Goal: Information Seeking & Learning: Find contact information

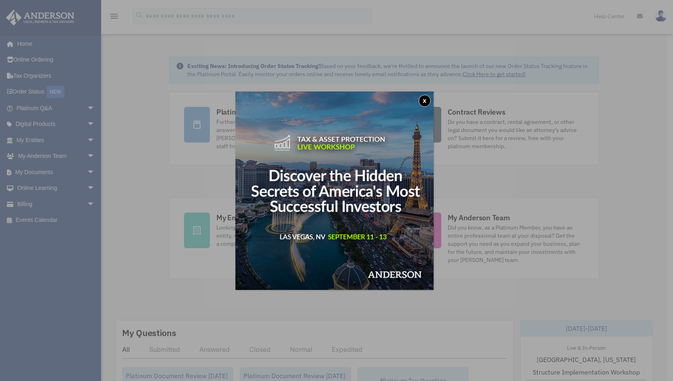
click at [427, 99] on button "x" at bounding box center [425, 101] width 12 height 12
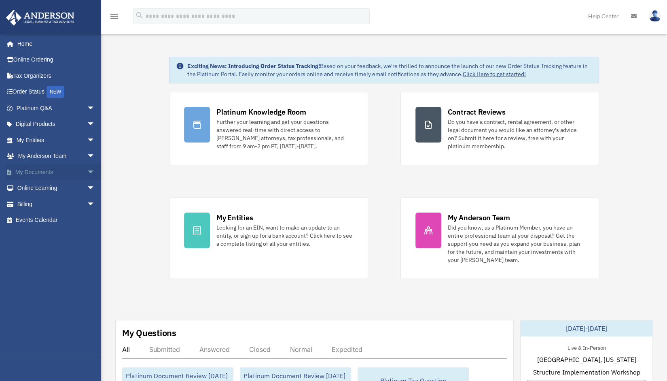
click at [50, 174] on link "My Documents arrow_drop_down" at bounding box center [57, 172] width 102 height 16
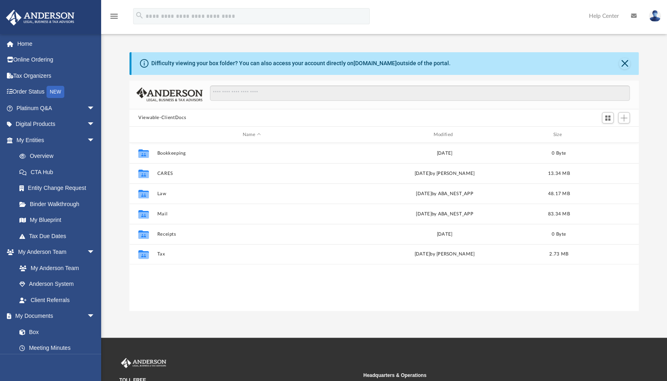
scroll to position [178, 503]
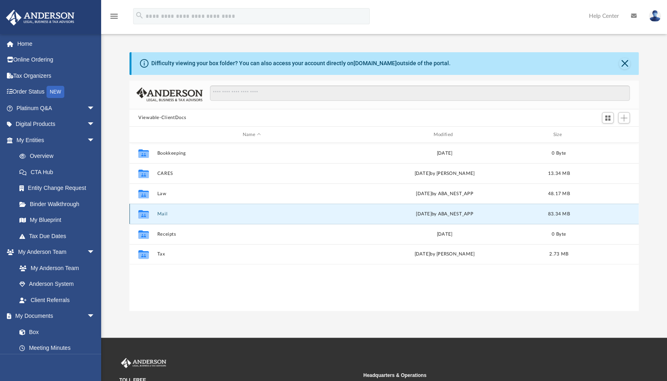
click at [160, 212] on button "Mail" at bounding box center [251, 213] width 189 height 5
click at [147, 212] on icon "grid" at bounding box center [143, 215] width 11 height 6
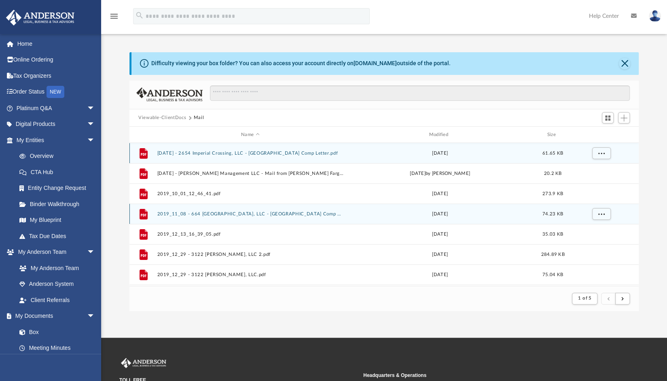
scroll to position [6, 6]
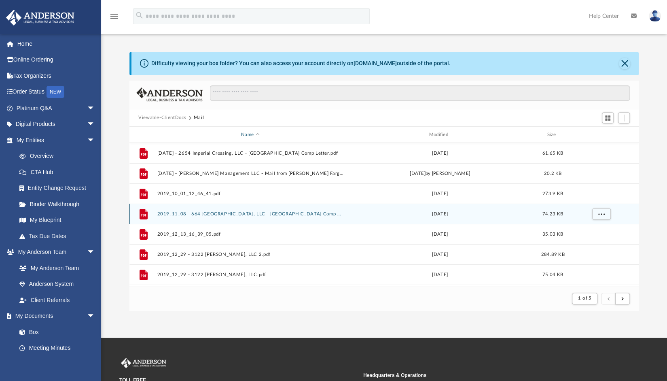
click at [258, 133] on div "Name" at bounding box center [250, 134] width 186 height 7
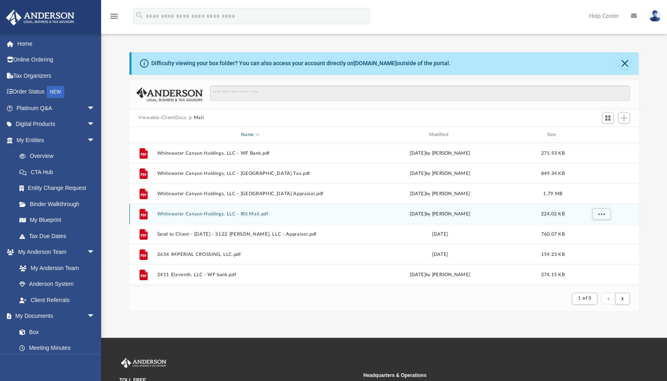
click at [258, 133] on span "Name" at bounding box center [257, 133] width 3 height 3
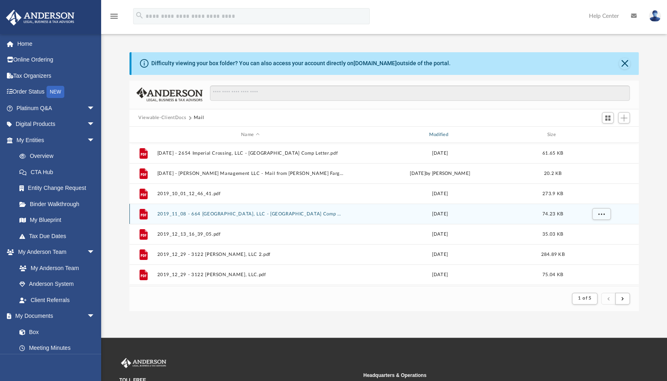
click at [448, 133] on div "Modified" at bounding box center [440, 134] width 186 height 7
click at [459, 135] on div "Modified" at bounding box center [440, 134] width 186 height 7
click at [466, 132] on div "Modified" at bounding box center [440, 134] width 186 height 7
click at [443, 131] on div "Modified" at bounding box center [440, 134] width 186 height 7
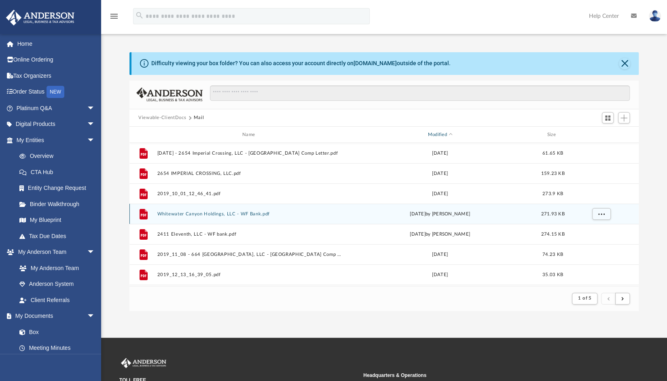
click at [451, 134] on span "Modified" at bounding box center [450, 134] width 3 height 3
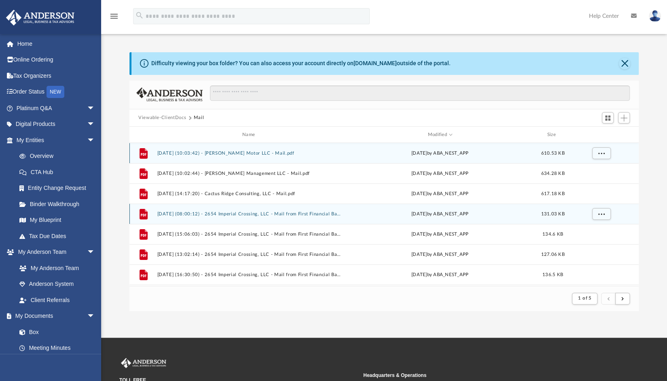
click at [256, 153] on button "2025.09.05 (10:03:42) - Howard Motor LLC - Mail.pdf" at bounding box center [250, 152] width 186 height 5
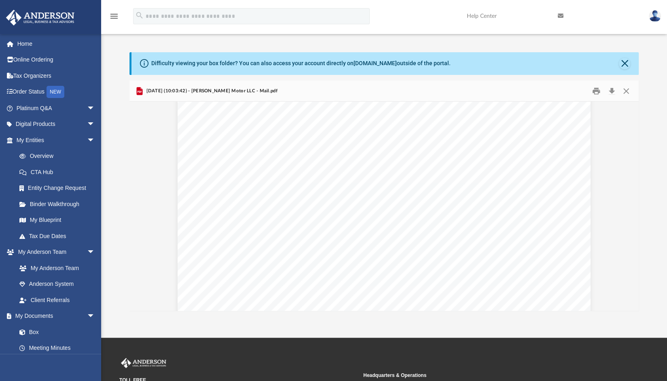
scroll to position [281, 0]
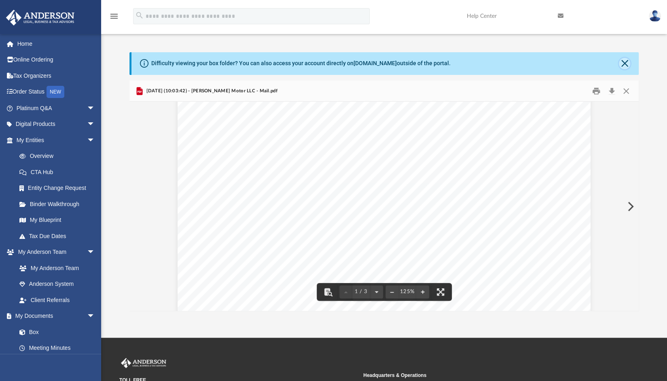
click at [625, 61] on button "Close" at bounding box center [624, 63] width 11 height 11
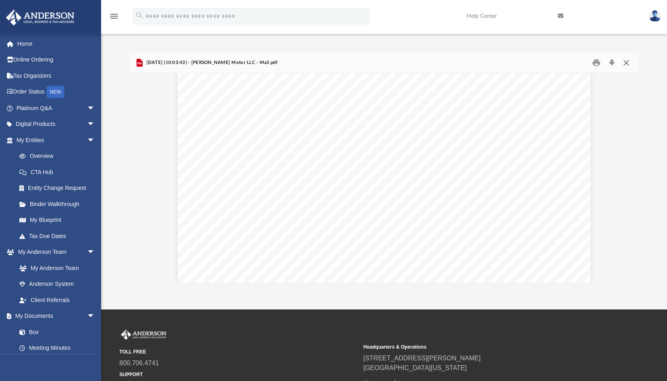
click at [625, 62] on button "Close" at bounding box center [626, 62] width 15 height 13
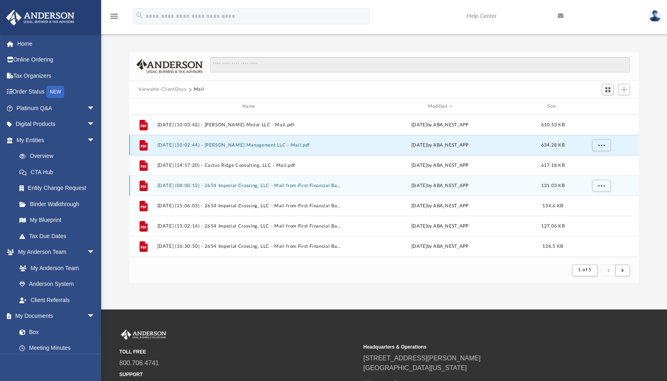
click at [272, 146] on button "2025.09.05 (10:02:44) - Howard Brothers Management LLC - Mail.pdf" at bounding box center [250, 144] width 186 height 5
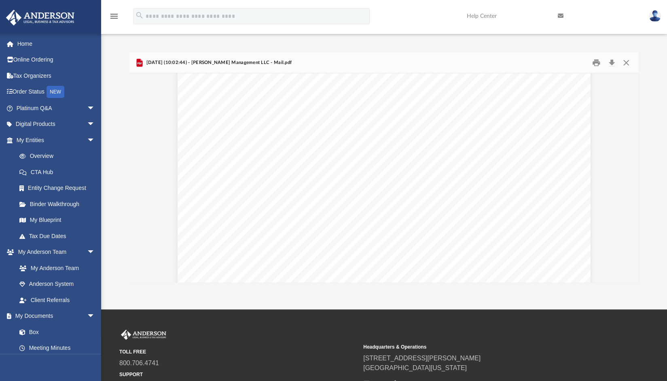
scroll to position [0, 0]
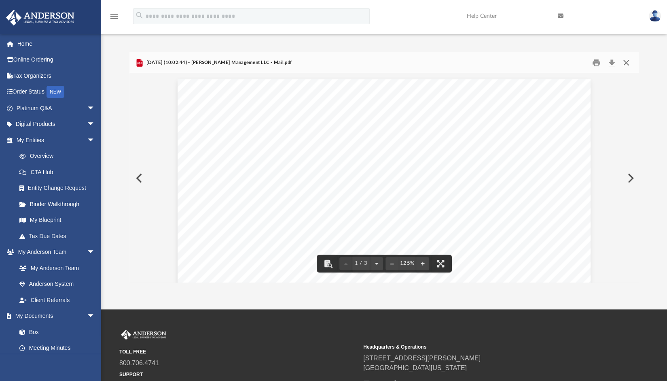
click at [624, 64] on button "Close" at bounding box center [626, 62] width 15 height 13
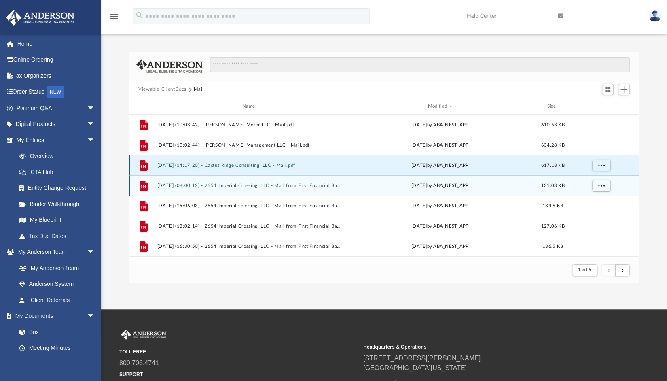
click at [258, 168] on button "2025.08.29 (14:17:20) - Cactus Ridge Consulting, LLC - Mail.pdf" at bounding box center [250, 165] width 186 height 5
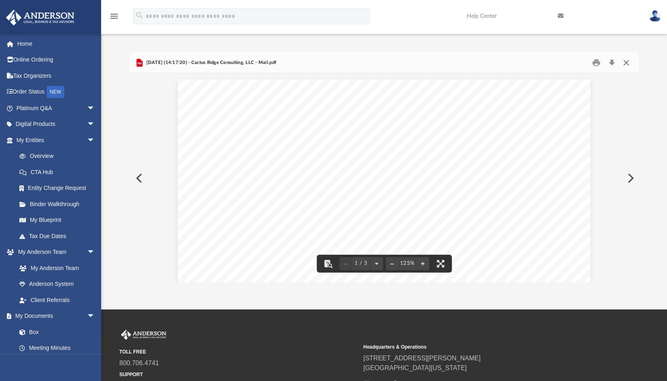
click at [626, 65] on button "Close" at bounding box center [626, 62] width 15 height 13
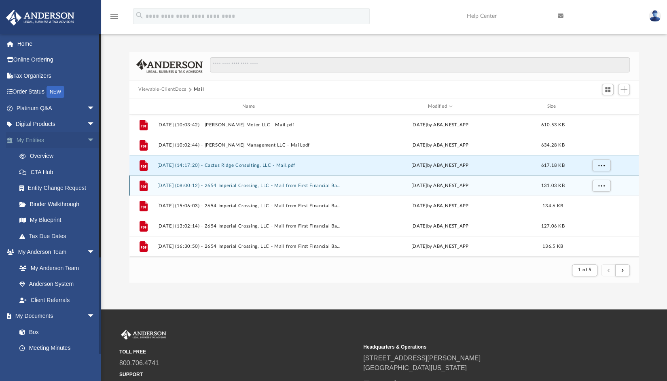
click at [58, 142] on link "My Entities arrow_drop_down" at bounding box center [57, 140] width 102 height 16
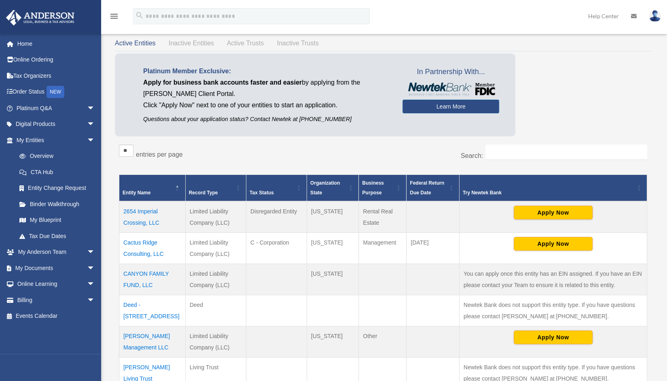
scroll to position [34, 0]
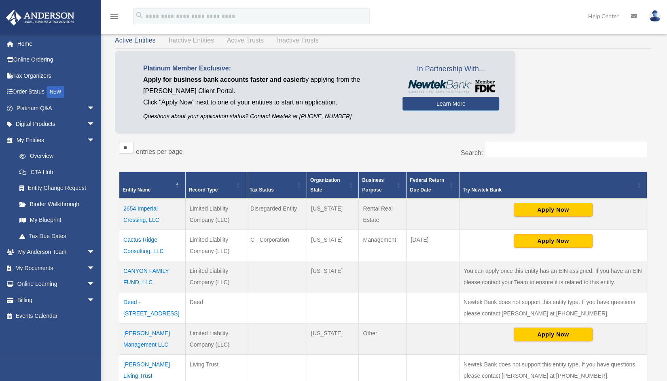
click at [149, 239] on td "Cactus Ridge Consulting, LLC" at bounding box center [152, 244] width 66 height 31
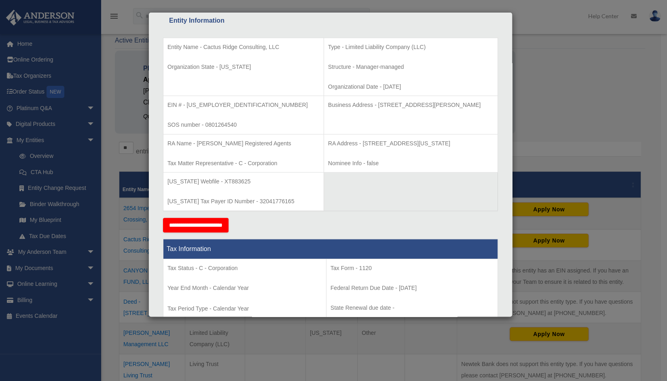
scroll to position [0, 0]
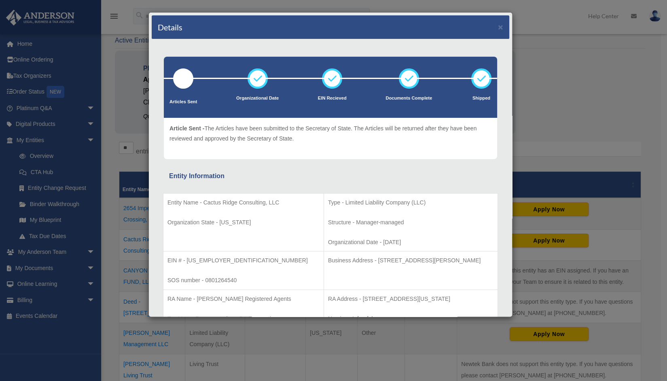
click at [573, 118] on div "Details × Articles Sent Organizational Date" at bounding box center [333, 190] width 667 height 381
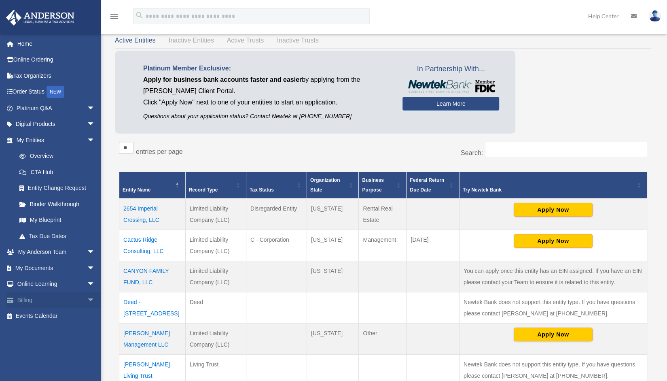
click at [58, 299] on link "Billing arrow_drop_down" at bounding box center [57, 300] width 102 height 16
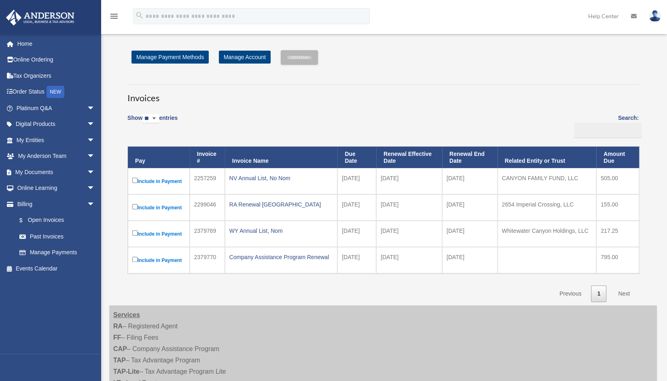
click at [159, 118] on select "** ** ** ***" at bounding box center [150, 118] width 17 height 9
select select "**"
click at [144, 114] on select "** ** ** ***" at bounding box center [150, 118] width 17 height 9
click at [234, 57] on link "Manage Account" at bounding box center [245, 57] width 52 height 13
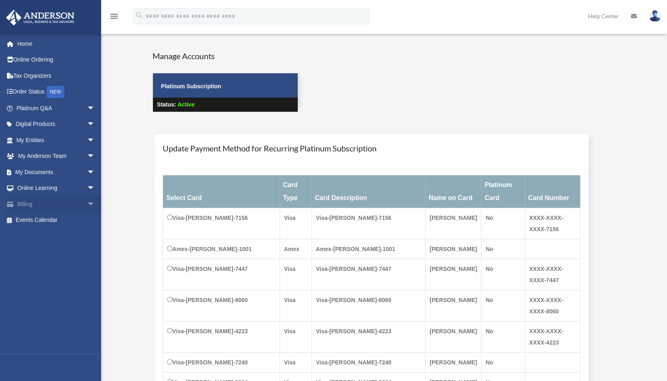
click at [87, 205] on span "arrow_drop_down" at bounding box center [95, 204] width 16 height 17
click at [59, 234] on link "Past Invoices" at bounding box center [59, 236] width 96 height 16
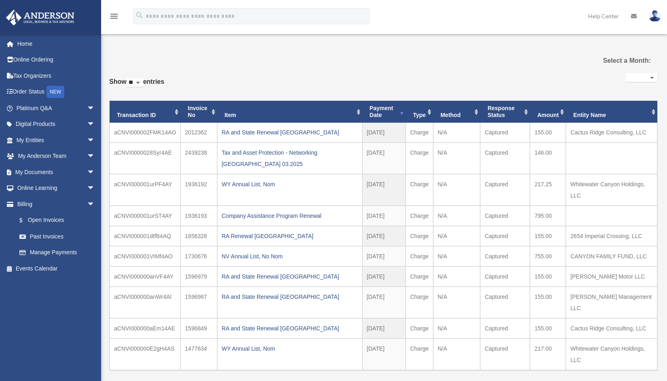
select select
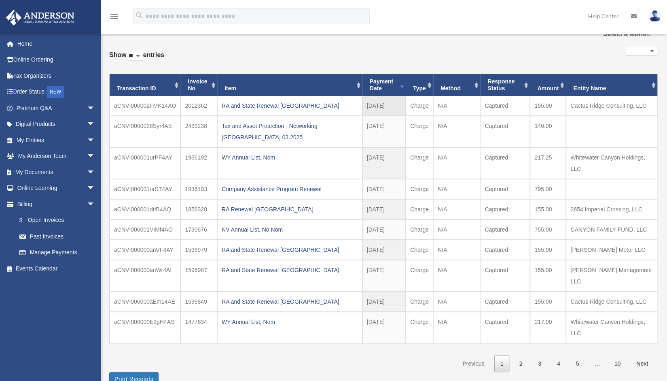
scroll to position [47, 0]
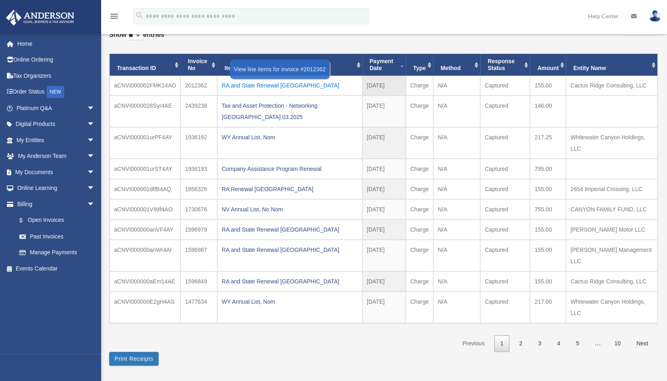
click at [282, 87] on div "RA and State Renewal [GEOGRAPHIC_DATA]" at bounding box center [290, 85] width 136 height 11
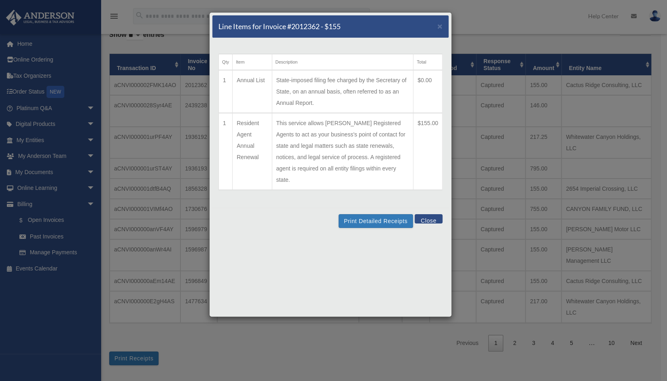
click at [429, 214] on button "Close" at bounding box center [429, 218] width 28 height 9
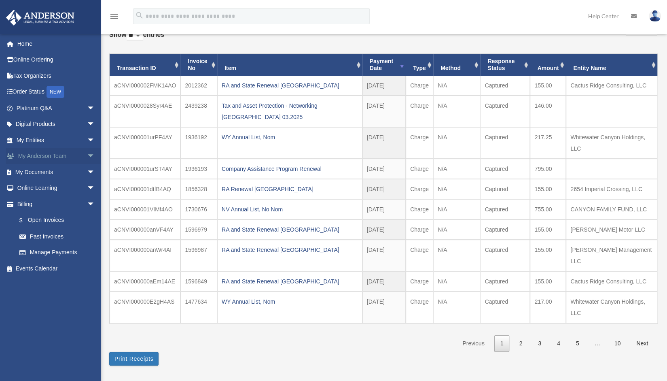
click at [87, 157] on span "arrow_drop_down" at bounding box center [95, 156] width 16 height 17
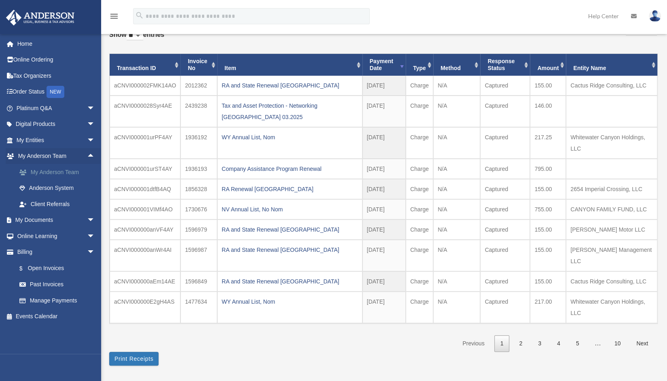
click at [65, 172] on link "My Anderson Team" at bounding box center [59, 172] width 96 height 16
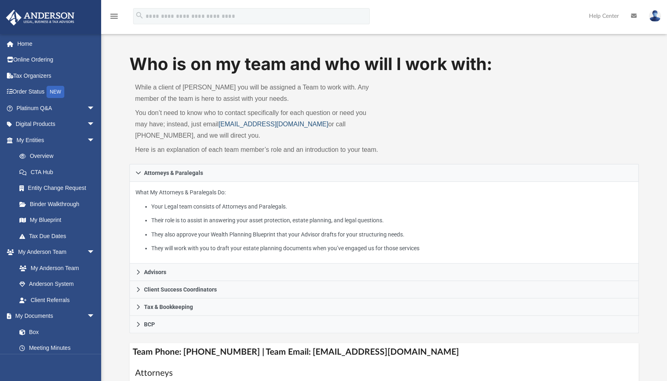
click at [231, 125] on link "[EMAIL_ADDRESS][DOMAIN_NAME]" at bounding box center [273, 124] width 110 height 7
click at [249, 124] on link "[EMAIL_ADDRESS][DOMAIN_NAME]" at bounding box center [273, 124] width 110 height 7
